Goal: Transaction & Acquisition: Purchase product/service

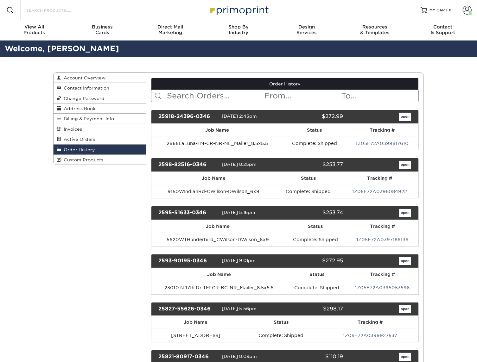
click at [44, 11] on input "Search Products" at bounding box center [57, 10] width 62 height 8
click at [69, 8] on input "Search Products" at bounding box center [57, 10] width 62 height 8
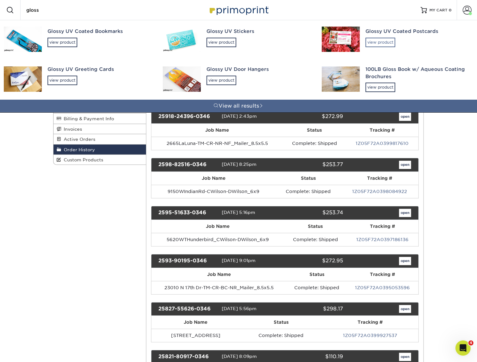
type input "gloss"
click at [376, 39] on div "view product" at bounding box center [381, 43] width 30 height 10
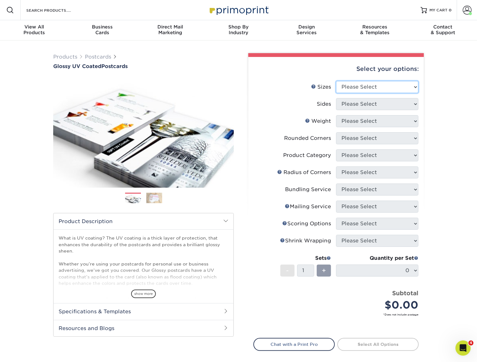
click at [366, 82] on select "Please Select 1.5" x 7" 2" x 4" 2" x 6" 2" x 7" 2" x 8" 2.12" x 5.5" 2.12" x 5.…" at bounding box center [377, 87] width 82 height 12
select select "5.50x8.50"
click at [336, 81] on select "Please Select 1.5" x 7" 2" x 4" 2" x 6" 2" x 7" 2" x 8" 2.12" x 5.5" 2.12" x 5.…" at bounding box center [377, 87] width 82 height 12
click at [367, 108] on select "Please Select Print Both Sides Print Front Only" at bounding box center [377, 104] width 82 height 12
select select "13abbda7-1d64-4f25-8bb2-c179b224825d"
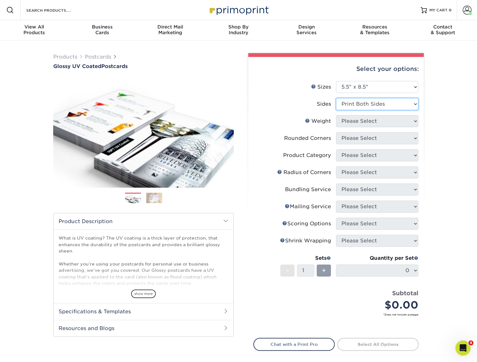
click at [336, 98] on select "Please Select Print Both Sides Print Front Only" at bounding box center [377, 104] width 82 height 12
click at [367, 121] on select "Please Select 16PT 18PT C1S 14PT" at bounding box center [377, 121] width 82 height 12
select select "14PT"
click at [336, 115] on select "Please Select 16PT 18PT C1S 14PT" at bounding box center [377, 121] width 82 height 12
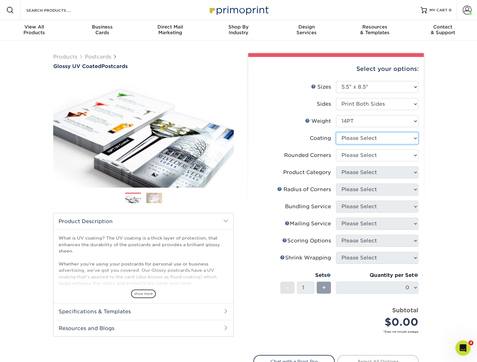
click at [357, 137] on select at bounding box center [377, 138] width 82 height 12
select select "1e8116af-acfc-44b1-83dc-8181aa338834"
click at [336, 132] on select at bounding box center [377, 138] width 82 height 12
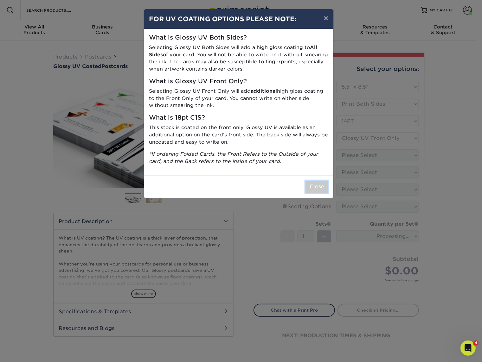
click at [311, 188] on button "Close" at bounding box center [316, 187] width 23 height 12
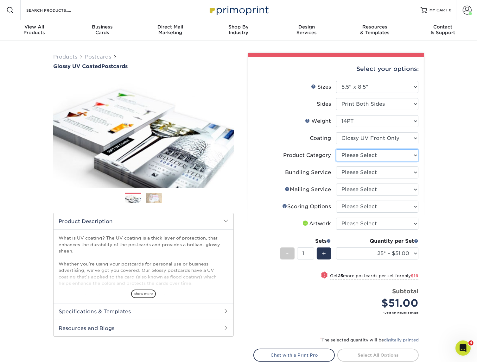
click at [353, 154] on select "Please Select Postcards" at bounding box center [377, 155] width 82 height 12
select select "9b7272e0-d6c8-4c3c-8e97-d3a1bcdab858"
click at [336, 149] on select "Please Select Postcards" at bounding box center [377, 155] width 82 height 12
click at [354, 175] on select "Please Select No Bundling Services Yes, Bundles of 50 (+2 Days) Yes, Bundles of…" at bounding box center [377, 173] width 82 height 12
select select "58689abb-25c0-461c-a4c3-a80b627d6649"
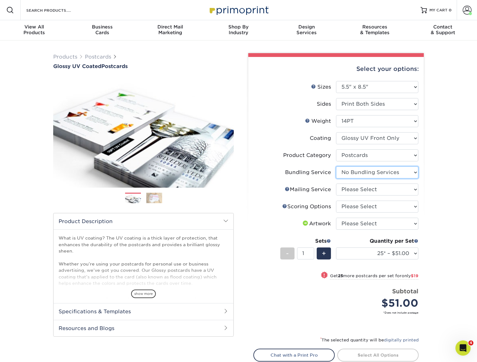
click at [336, 167] on select "Please Select No Bundling Services Yes, Bundles of 50 (+2 Days) Yes, Bundles of…" at bounding box center [377, 173] width 82 height 12
click at [354, 192] on select "Please Select No Direct Mailing Service No, I will mail/stamp/imprint Direct Ma…" at bounding box center [377, 190] width 82 height 12
select select "3e5e9bdd-d78a-4c28-a41d-fe1407925ca6"
click at [336, 184] on select "Please Select No Direct Mailing Service No, I will mail/stamp/imprint Direct Ma…" at bounding box center [377, 190] width 82 height 12
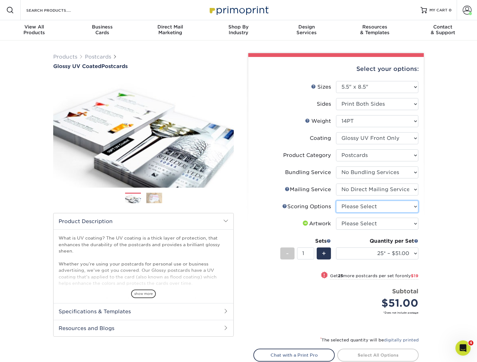
click at [354, 208] on select "Please Select No Scoring One Score Score in Half Two Scores" at bounding box center [377, 207] width 82 height 12
select select "16ebe401-5398-422d-8cb0-f3adbb82deb5"
click at [336, 201] on select "Please Select No Scoring One Score Score in Half Two Scores" at bounding box center [377, 207] width 82 height 12
click at [354, 224] on select "Please Select I will upload files I need a design - $150" at bounding box center [377, 224] width 82 height 12
select select "upload"
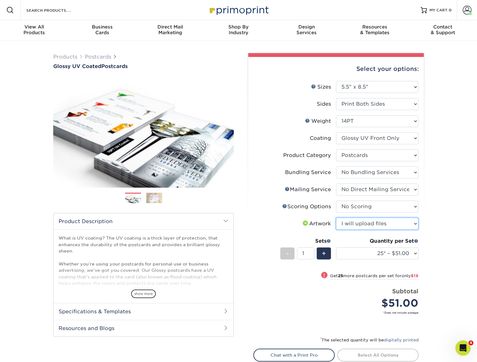
click at [336, 218] on select "Please Select I will upload files I need a design - $150" at bounding box center [377, 224] width 82 height 12
click at [433, 226] on div "Products Postcards Glossy UV Coated Postcards Previous Next show more 25" at bounding box center [238, 232] width 477 height 382
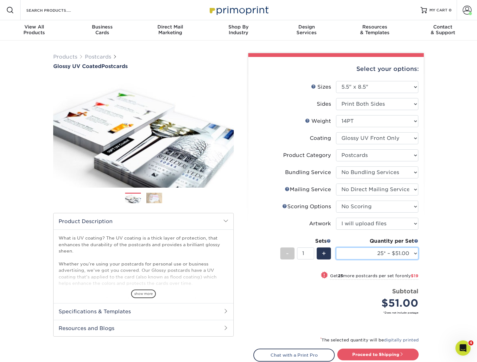
click at [376, 256] on select "25* – $51.00 50* – $70.00 75* – $82.00 100* – $128.00 250* – $192.00 500 – $213…" at bounding box center [377, 254] width 82 height 12
select select "2500 – $395.00"
click at [336, 248] on select "25* – $51.00 50* – $70.00 75* – $82.00 100* – $128.00 250* – $192.00 500 – $213…" at bounding box center [377, 254] width 82 height 12
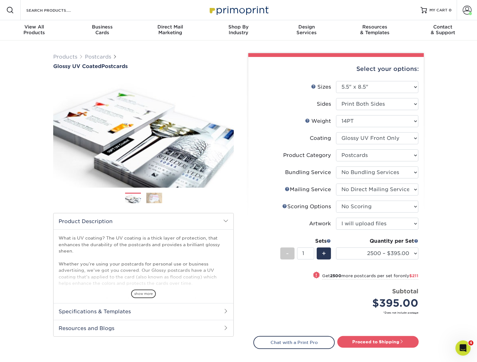
click at [443, 274] on div "Products Postcards Glossy UV Coated Postcards Previous Next show more 25" at bounding box center [238, 226] width 477 height 370
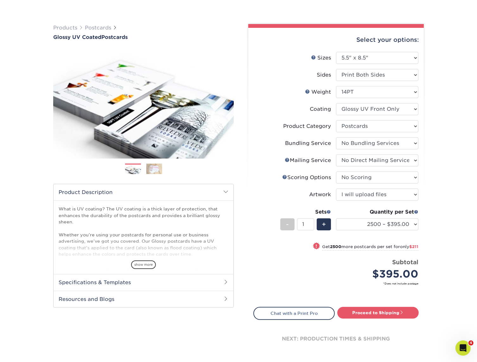
scroll to position [63, 0]
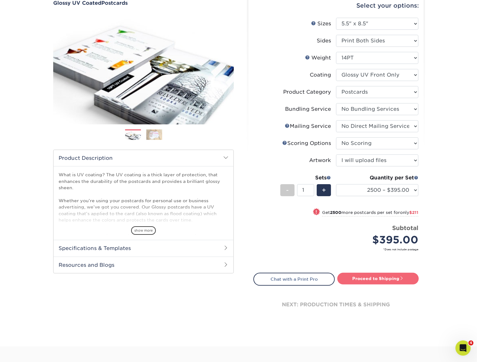
click at [382, 280] on link "Proceed to Shipping" at bounding box center [377, 278] width 81 height 11
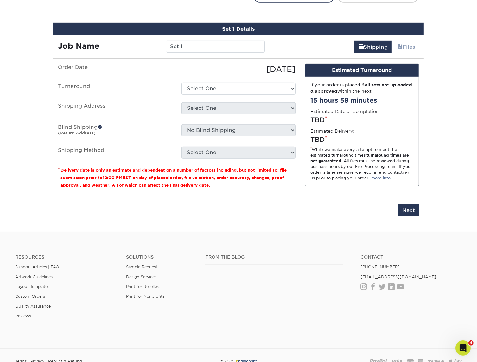
scroll to position [353, 0]
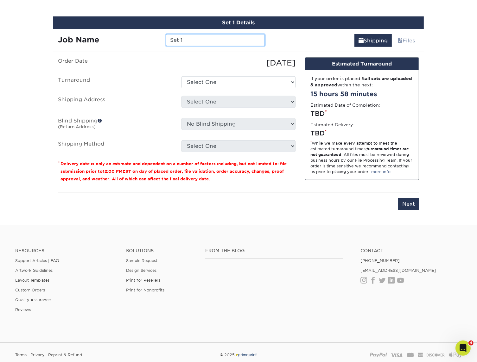
drag, startPoint x: 197, startPoint y: 43, endPoint x: 172, endPoint y: 37, distance: 25.7
click at [172, 37] on input "Set 1" at bounding box center [215, 40] width 99 height 12
click at [192, 40] on input "Set 1" at bounding box center [215, 40] width 99 height 12
paste input "15881ChemicalLane"
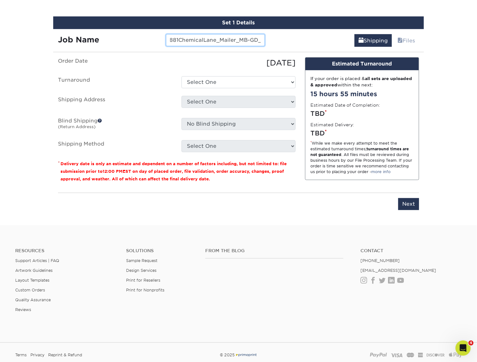
type input "15881ChemicalLane_Mailer_MB-GD_8.5x5.5"
drag, startPoint x: 198, startPoint y: 77, endPoint x: 195, endPoint y: 79, distance: 3.8
click at [198, 77] on select "Select One 2-4 Business Days 2 Day Next Business Day" at bounding box center [238, 82] width 114 height 12
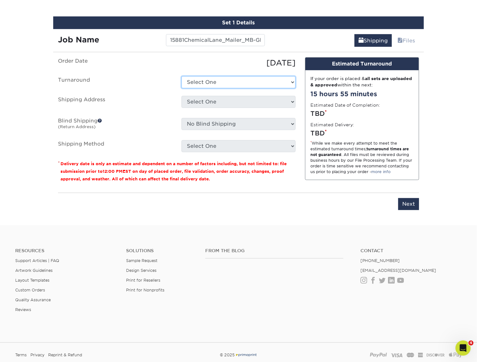
select select "ec37b232-2e64-4890-8953-b30f9e54d59d"
click at [181, 76] on select "Select One 2-4 Business Days 2 Day Next Business Day" at bounding box center [238, 82] width 114 height 12
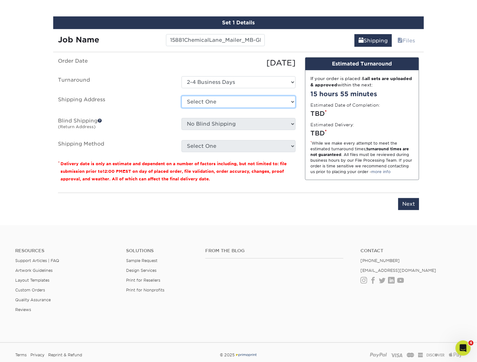
click at [201, 103] on select "Select One B&B Services Bob's Amex Camarillo Cerritos Costa Mesa DAUM South Bay…" at bounding box center [238, 102] width 114 height 12
select select "10188"
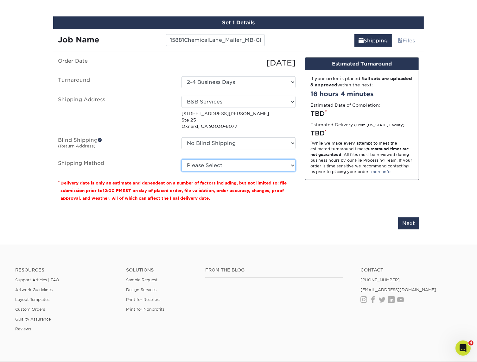
click at [200, 165] on select "Please Select Ground Shipping (+$35.76) 3 Day Shipping Service (+$53.84) 2 Day …" at bounding box center [238, 166] width 114 height 12
select select "03"
click at [181, 160] on select "Please Select Ground Shipping (+$35.76) 3 Day Shipping Service (+$53.84) 2 Day …" at bounding box center [238, 166] width 114 height 12
click at [295, 213] on div "Please enter job name and select desired turnaround time. Please enter job name…" at bounding box center [238, 220] width 361 height 17
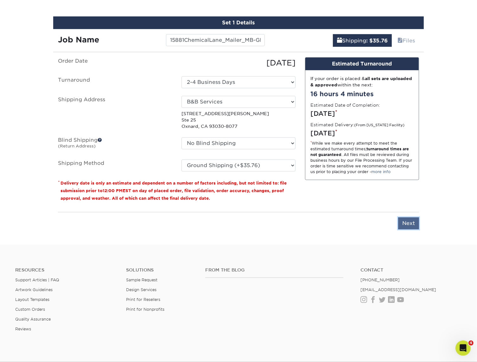
click at [412, 224] on input "Next" at bounding box center [408, 224] width 21 height 12
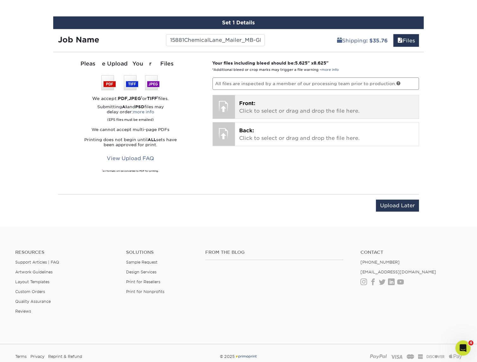
click at [301, 111] on p "Front: Click to select or drag and drop the file here." at bounding box center [326, 107] width 175 height 15
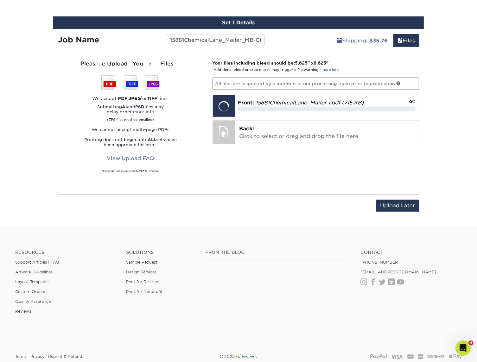
click at [308, 143] on div "Your files including bleed should be: 5.625 " x 8.625 " *Additional bleed or cr…" at bounding box center [316, 123] width 216 height 127
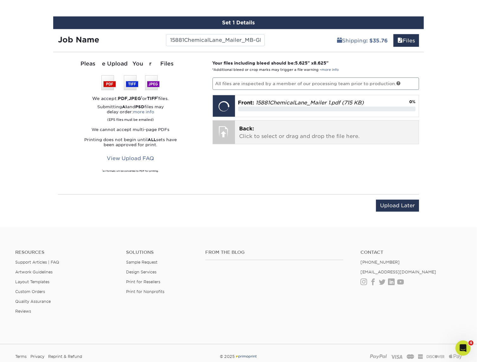
click at [303, 134] on p "Back: Click to select or drag and drop the file here." at bounding box center [326, 132] width 175 height 15
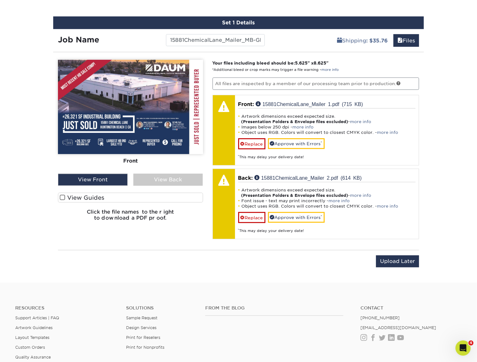
click at [67, 197] on label "View Guides" at bounding box center [130, 198] width 145 height 10
click at [0, 0] on input "View Guides" at bounding box center [0, 0] width 0 height 0
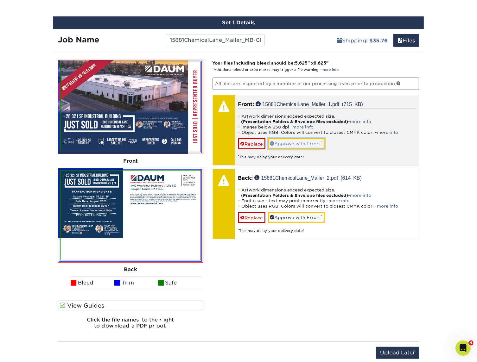
click at [295, 146] on link "Approve with Errors *" at bounding box center [296, 143] width 57 height 11
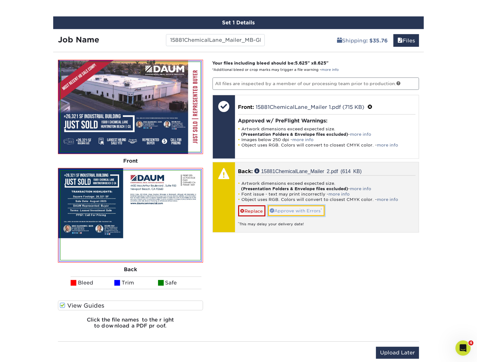
click at [301, 209] on link "Approve with Errors *" at bounding box center [296, 211] width 57 height 11
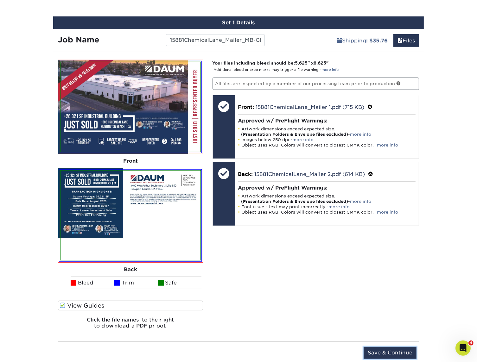
click at [386, 352] on input "Save & Continue" at bounding box center [390, 353] width 53 height 12
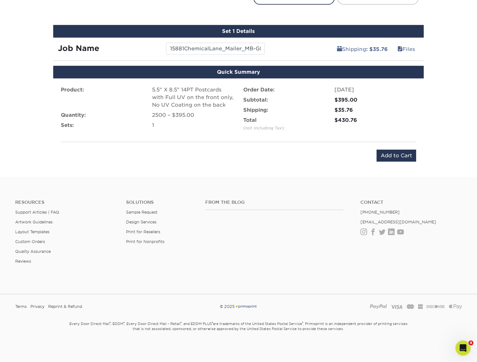
scroll to position [343, 0]
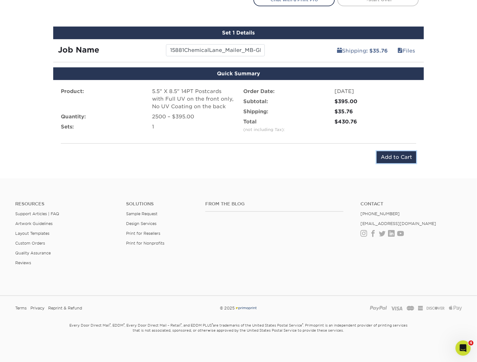
click at [392, 155] on input "Add to Cart" at bounding box center [397, 157] width 40 height 12
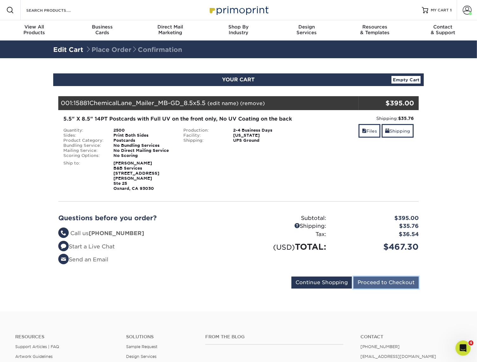
click at [376, 277] on input "Proceed to Checkout" at bounding box center [385, 283] width 65 height 12
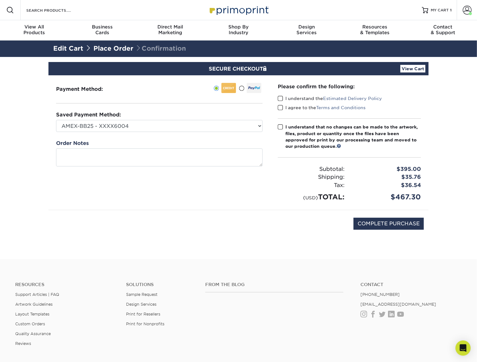
click at [280, 98] on span at bounding box center [280, 99] width 5 height 6
click at [0, 0] on input "I understand the Estimated Delivery Policy" at bounding box center [0, 0] width 0 height 0
click at [282, 108] on span at bounding box center [280, 108] width 5 height 6
click at [0, 0] on input "I agree to the Terms and Conditions" at bounding box center [0, 0] width 0 height 0
click at [281, 125] on span at bounding box center [280, 127] width 5 height 6
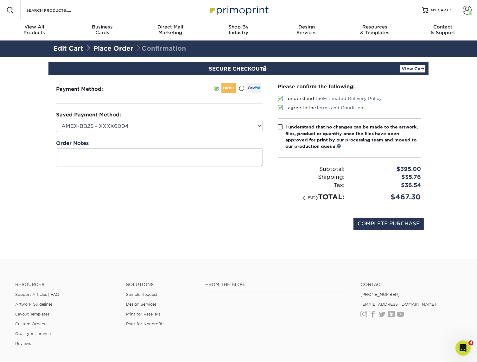
click at [0, 0] on input "I understand that no changes can be made to the artwork, files, product or quan…" at bounding box center [0, 0] width 0 height 0
click at [365, 228] on input "COMPLETE PURCHASE" at bounding box center [388, 224] width 70 height 12
type input "PROCESSING, PLEASE WAIT..."
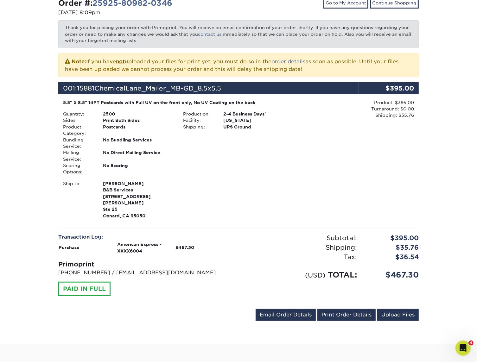
scroll to position [95, 0]
